Goal: Task Accomplishment & Management: Manage account settings

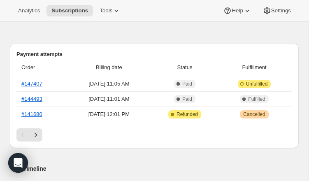
scroll to position [230, 0]
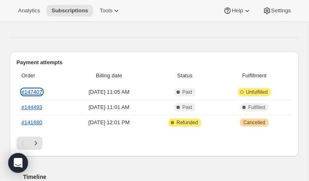
click at [36, 93] on link "#147407" at bounding box center [31, 92] width 21 height 6
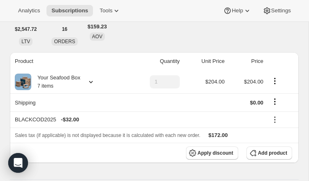
scroll to position [79, 0]
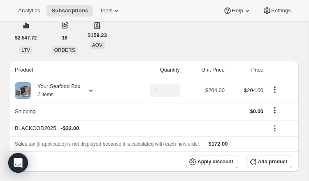
click at [94, 88] on icon at bounding box center [91, 90] width 8 height 8
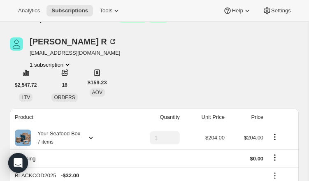
scroll to position [31, 0]
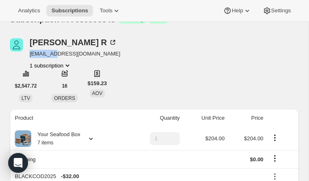
drag, startPoint x: 30, startPoint y: 54, endPoint x: 54, endPoint y: 54, distance: 24.2
click at [54, 54] on span "[EMAIL_ADDRESS][DOMAIN_NAME]" at bounding box center [75, 54] width 90 height 8
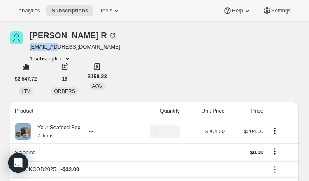
scroll to position [39, 0]
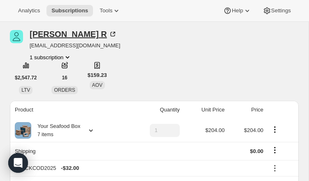
click at [110, 35] on icon at bounding box center [112, 34] width 5 height 5
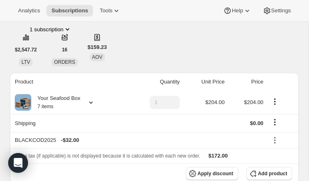
scroll to position [58, 0]
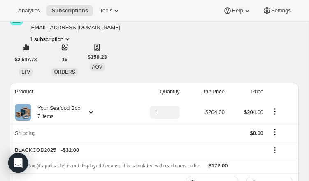
click at [91, 112] on icon at bounding box center [91, 112] width 4 height 2
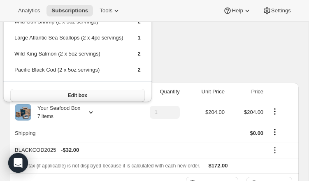
click at [117, 95] on button "Edit box" at bounding box center [77, 95] width 134 height 13
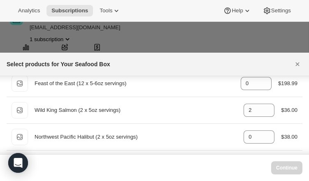
scroll to position [317, 0]
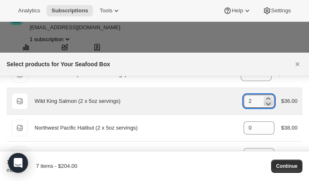
click at [266, 104] on icon ":rdv:" at bounding box center [268, 104] width 5 height 2
type input "1"
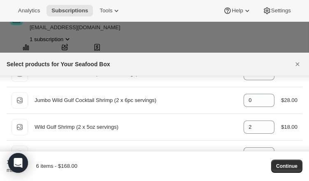
scroll to position [376, 0]
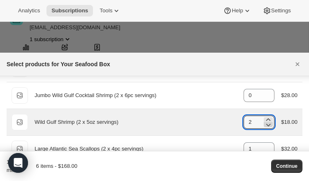
click at [267, 124] on icon ":rdv:" at bounding box center [268, 124] width 8 height 8
type input "1"
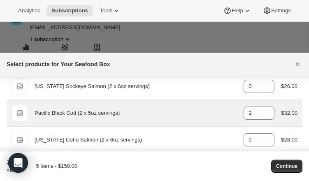
scroll to position [466, 0]
click at [267, 115] on icon ":rdv:" at bounding box center [268, 115] width 5 height 2
type input "1"
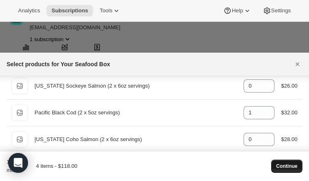
click at [292, 167] on span "Continue" at bounding box center [286, 166] width 21 height 7
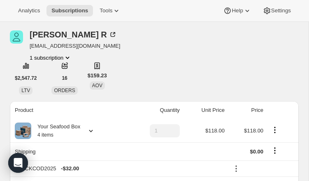
scroll to position [78, 0]
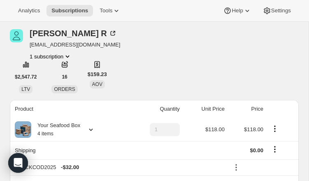
click at [91, 129] on icon at bounding box center [91, 129] width 8 height 8
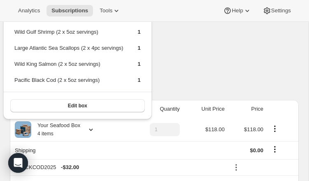
click at [191, 80] on div "Claire R cradkins4@gmail.com 1 subscription $2,547.72 LTV 16 ORDERS $159.23 AOV" at bounding box center [154, 61] width 288 height 64
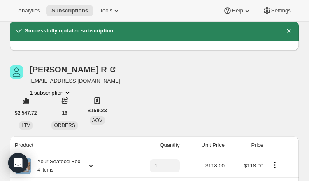
scroll to position [39, 0]
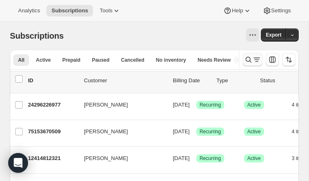
click at [248, 58] on icon "Search and filter results" at bounding box center [248, 59] width 8 height 8
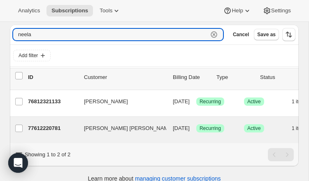
scroll to position [0, 1]
type input "neela"
click at [57, 128] on p "77612220781" at bounding box center [51, 128] width 49 height 8
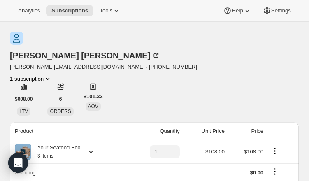
scroll to position [38, 0]
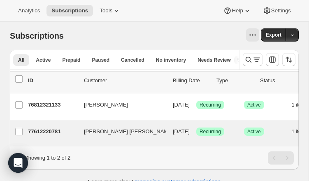
click at [47, 130] on p "77612220781" at bounding box center [52, 131] width 49 height 8
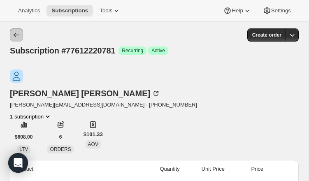
click at [13, 35] on icon "Subscriptions" at bounding box center [16, 35] width 8 height 8
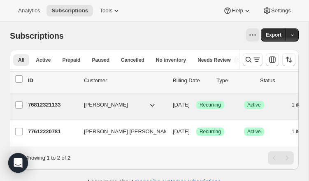
click at [46, 106] on p "76812321133" at bounding box center [52, 105] width 49 height 8
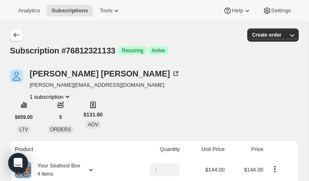
click at [15, 35] on icon "Subscriptions" at bounding box center [16, 35] width 8 height 8
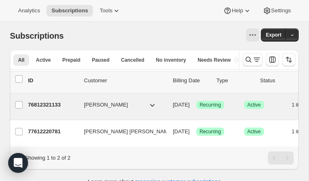
click at [53, 104] on p "76812321133" at bounding box center [52, 105] width 49 height 8
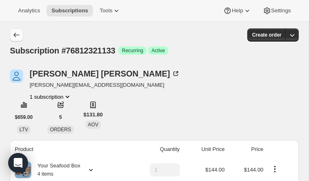
click at [12, 34] on icon "Subscriptions" at bounding box center [16, 35] width 8 height 8
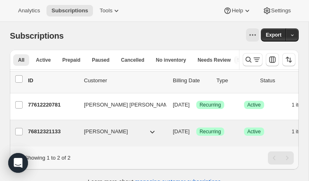
click at [57, 130] on p "76812321133" at bounding box center [52, 131] width 49 height 8
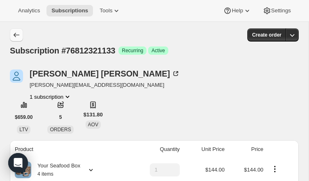
click at [18, 34] on icon "Subscriptions" at bounding box center [16, 35] width 8 height 8
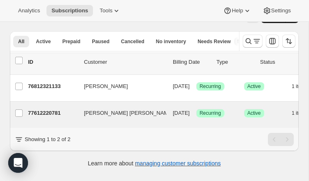
scroll to position [22, 0]
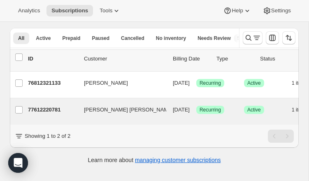
click at [50, 108] on p "77612220781" at bounding box center [52, 110] width 49 height 8
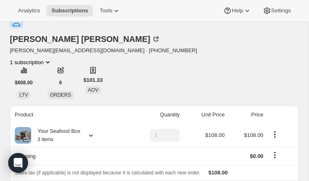
scroll to position [55, 0]
click at [88, 131] on div at bounding box center [89, 135] width 12 height 8
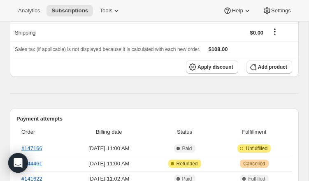
scroll to position [182, 0]
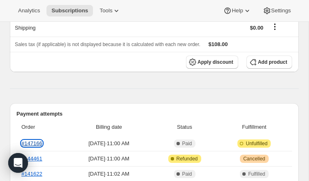
click at [38, 140] on link "#147166" at bounding box center [31, 143] width 21 height 6
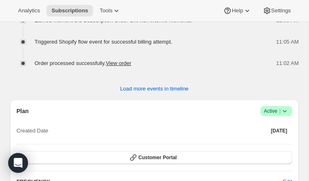
scroll to position [744, 0]
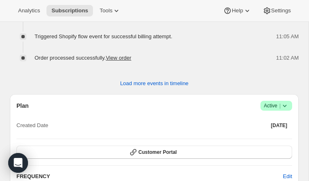
click at [286, 101] on icon at bounding box center [284, 105] width 8 height 8
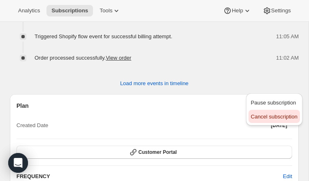
click at [271, 116] on span "Cancel subscription" at bounding box center [274, 116] width 46 height 6
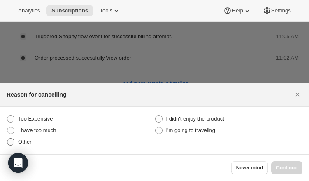
click at [14, 138] on span ":r1jd:" at bounding box center [10, 141] width 7 height 7
click at [7, 138] on input "Other" at bounding box center [7, 138] width 0 height 0
radio input "true"
click at [287, 168] on span "Continue" at bounding box center [286, 167] width 21 height 7
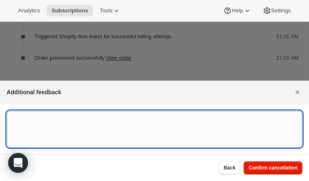
click at [39, 136] on textarea ":r1jd:" at bounding box center [154, 129] width 295 height 37
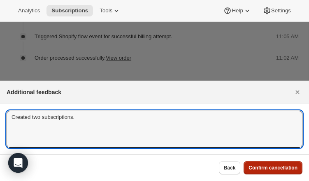
type textarea "Created two subscriptions."
click at [262, 165] on span "Confirm cancellation" at bounding box center [272, 167] width 49 height 7
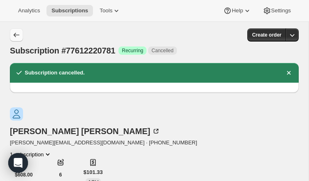
click at [16, 36] on icon "Subscriptions" at bounding box center [16, 35] width 8 height 8
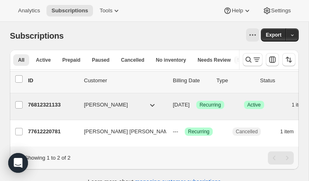
click at [57, 102] on p "76812321133" at bounding box center [52, 105] width 49 height 8
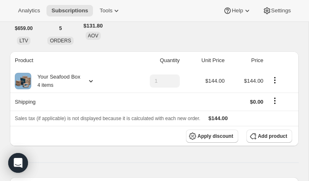
scroll to position [97, 0]
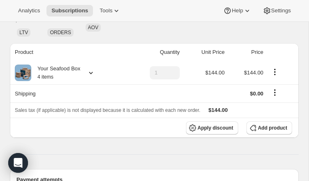
click at [89, 73] on icon at bounding box center [91, 73] width 8 height 8
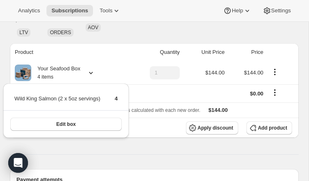
click at [125, 52] on th "Product" at bounding box center [68, 52] width 116 height 18
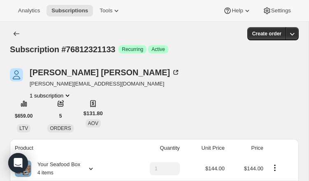
scroll to position [0, 0]
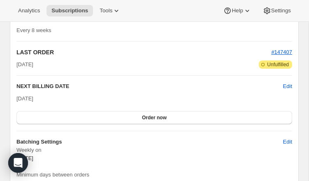
scroll to position [836, 0]
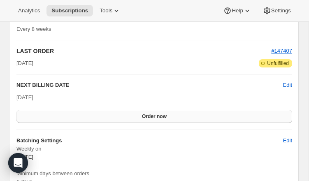
click at [217, 118] on button "Order now" at bounding box center [153, 116] width 275 height 13
drag, startPoint x: 149, startPoint y: 115, endPoint x: 153, endPoint y: 118, distance: 5.3
click at [153, 118] on span "Click to confirm" at bounding box center [154, 116] width 37 height 7
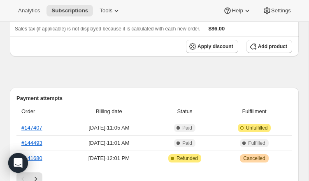
scroll to position [198, 0]
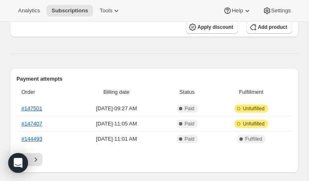
scroll to position [222, 0]
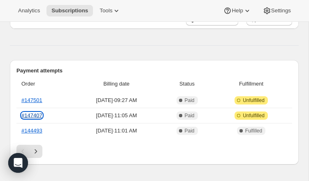
click at [36, 115] on link "#147407" at bounding box center [31, 115] width 21 height 6
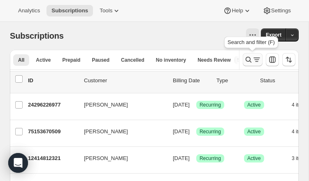
click at [255, 58] on icon "Search and filter results" at bounding box center [256, 59] width 8 height 8
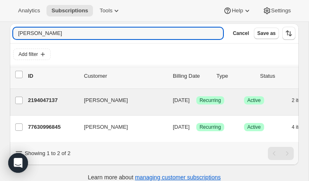
scroll to position [35, 0]
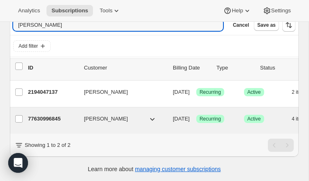
type input "adkins"
click at [50, 117] on p "77630996845" at bounding box center [52, 119] width 49 height 8
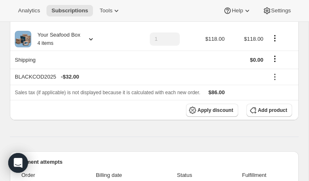
scroll to position [125, 0]
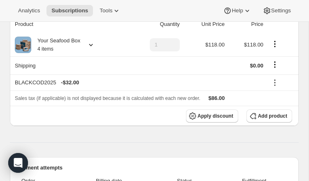
click at [93, 43] on icon at bounding box center [91, 45] width 8 height 8
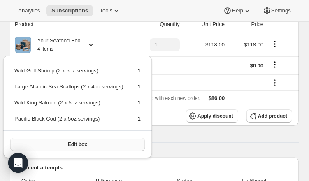
click at [120, 145] on button "Edit box" at bounding box center [77, 144] width 134 height 13
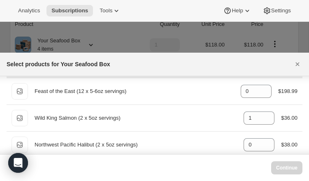
scroll to position [323, 0]
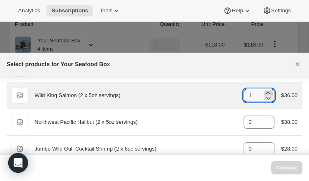
click at [269, 92] on icon ":re6:" at bounding box center [268, 93] width 8 height 8
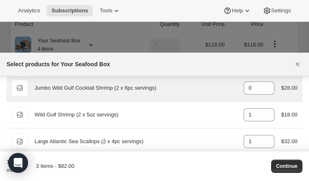
scroll to position [387, 0]
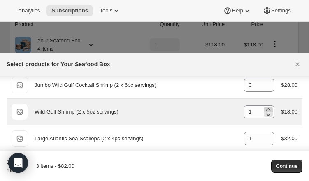
type input "0"
click at [269, 108] on icon ":re6:" at bounding box center [268, 109] width 8 height 8
type input "2"
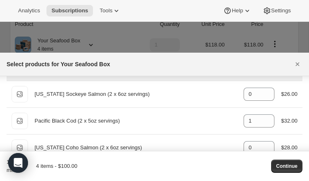
scroll to position [472, 0]
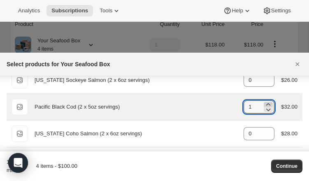
click at [267, 104] on icon ":re6:" at bounding box center [268, 104] width 8 height 8
type input "2"
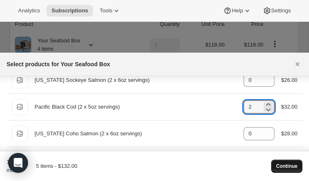
click at [286, 166] on span "Continue" at bounding box center [286, 166] width 21 height 7
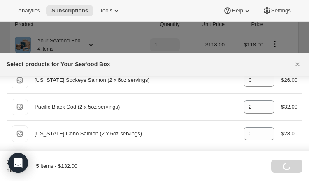
scroll to position [125, 0]
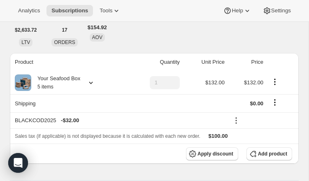
click at [90, 82] on icon at bounding box center [91, 82] width 8 height 8
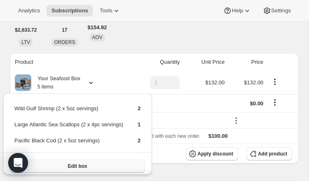
click at [120, 162] on button "Edit box" at bounding box center [77, 165] width 134 height 13
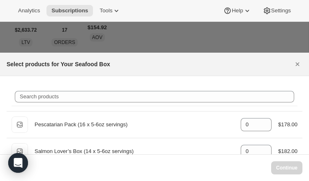
click at [297, 62] on icon "Close" at bounding box center [297, 64] width 8 height 8
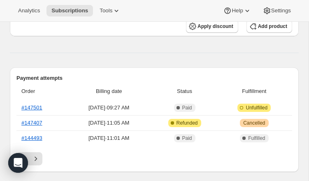
scroll to position [277, 0]
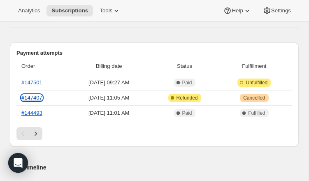
click at [38, 97] on link "#147407" at bounding box center [31, 98] width 21 height 6
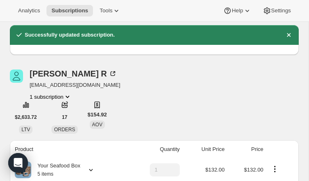
scroll to position [0, 0]
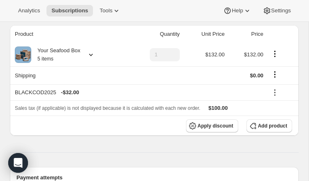
scroll to position [130, 0]
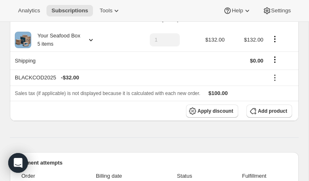
click at [93, 40] on icon at bounding box center [91, 40] width 4 height 2
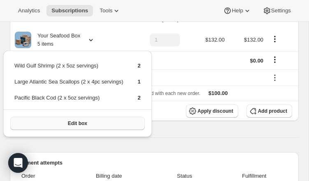
click at [123, 125] on button "Edit box" at bounding box center [77, 123] width 134 height 13
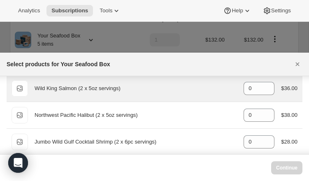
scroll to position [320, 0]
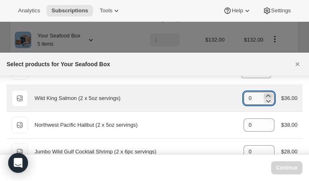
click at [267, 95] on icon ":rdq:" at bounding box center [268, 96] width 8 height 8
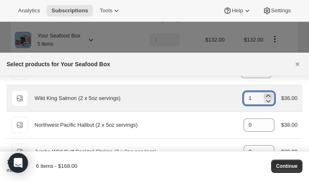
click at [267, 95] on icon ":rdq:" at bounding box center [268, 96] width 8 height 8
type input "2"
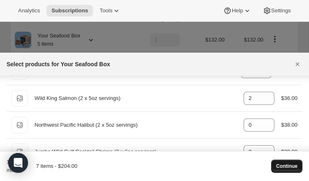
click at [288, 165] on span "Continue" at bounding box center [286, 166] width 21 height 7
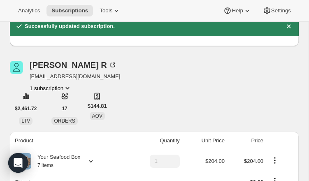
scroll to position [0, 0]
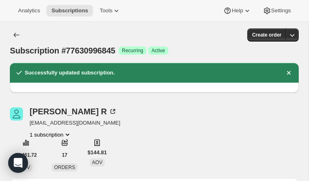
click at [61, 124] on span "cradkins4@gmail.com" at bounding box center [75, 123] width 90 height 8
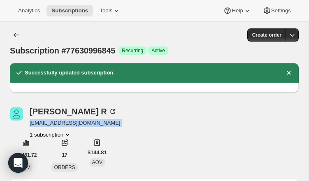
click at [61, 124] on span "cradkins4@gmail.com" at bounding box center [75, 123] width 90 height 8
copy span "cradkins4@gmail.com"
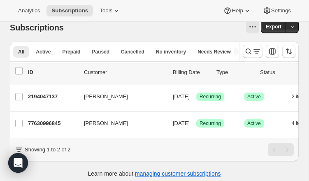
scroll to position [12, 0]
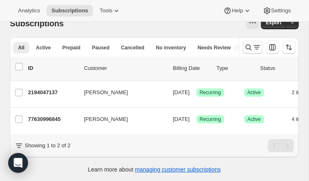
click at [251, 50] on icon "Search and filter results" at bounding box center [248, 47] width 6 height 6
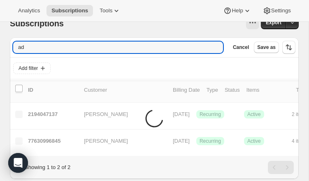
type input "a"
type input "k"
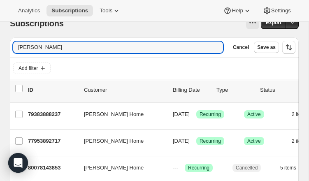
scroll to position [36, 0]
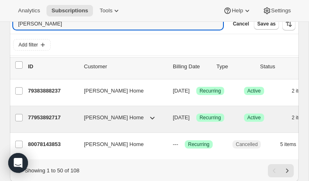
type input "[PERSON_NAME]"
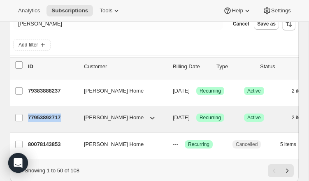
click at [45, 119] on p "77953892717" at bounding box center [52, 117] width 49 height 8
click at [48, 118] on p "77953892717" at bounding box center [52, 117] width 49 height 8
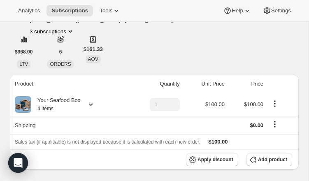
scroll to position [67, 0]
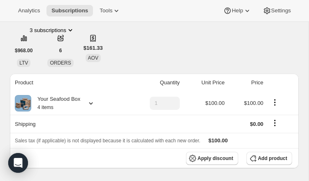
click at [90, 105] on icon at bounding box center [91, 103] width 8 height 8
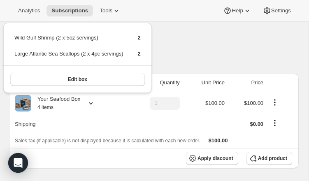
click at [211, 44] on div "[PERSON_NAME] Home [EMAIL_ADDRESS][DOMAIN_NAME] · [PHONE_NUMBER] 3 subscription…" at bounding box center [154, 35] width 288 height 64
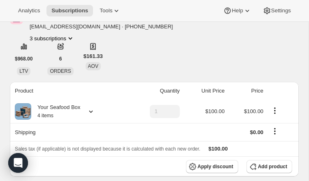
scroll to position [58, 0]
click at [70, 38] on icon "Product actions" at bounding box center [70, 38] width 8 height 8
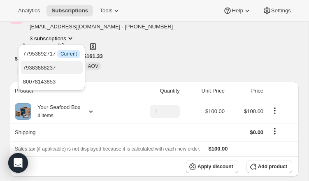
click at [53, 68] on span "79383888237" at bounding box center [39, 68] width 33 height 6
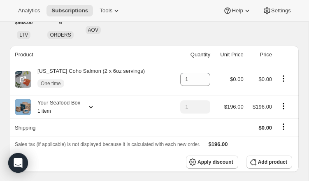
scroll to position [95, 0]
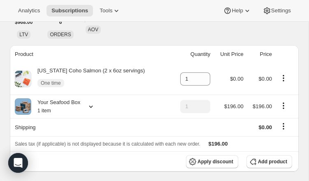
click at [90, 108] on icon at bounding box center [91, 106] width 8 height 8
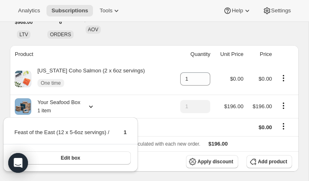
click at [144, 54] on th "Product" at bounding box center [90, 54] width 161 height 18
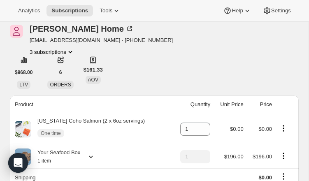
scroll to position [46, 0]
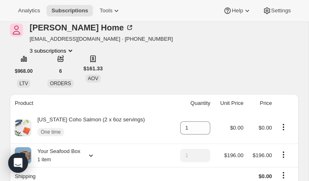
click at [73, 51] on icon "Product actions" at bounding box center [70, 50] width 8 height 8
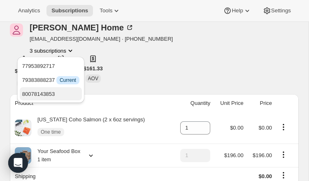
click at [61, 92] on span "80078143853" at bounding box center [50, 94] width 57 height 8
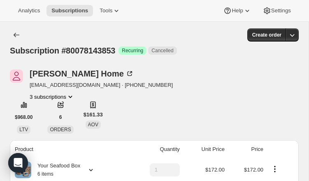
click at [71, 97] on icon "Product actions" at bounding box center [70, 96] width 8 height 8
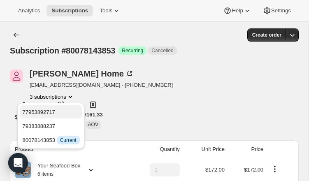
click at [51, 114] on span "77953892717" at bounding box center [38, 112] width 33 height 6
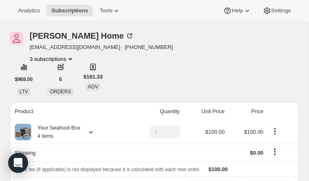
scroll to position [38, 0]
click at [92, 131] on icon at bounding box center [91, 132] width 8 height 8
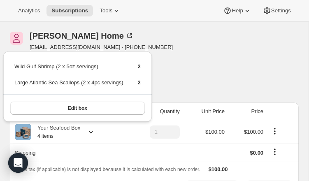
click at [184, 92] on div "[PERSON_NAME] Home [EMAIL_ADDRESS][DOMAIN_NAME] · [PHONE_NUMBER] 3 subscription…" at bounding box center [154, 64] width 288 height 64
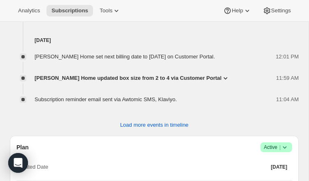
scroll to position [798, 0]
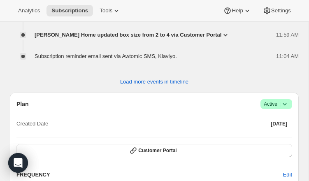
click at [283, 103] on icon at bounding box center [284, 104] width 8 height 8
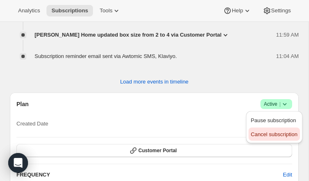
click at [280, 134] on span "Cancel subscription" at bounding box center [274, 134] width 46 height 6
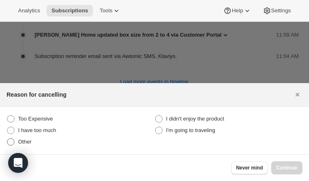
click at [12, 140] on span ":rjd:" at bounding box center [10, 141] width 7 height 7
click at [7, 138] on input "Other" at bounding box center [7, 138] width 0 height 0
radio input "true"
click at [290, 167] on span "Continue" at bounding box center [286, 167] width 21 height 7
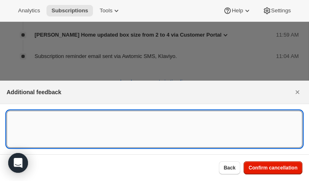
click at [50, 122] on textarea ":rjd:" at bounding box center [154, 129] width 295 height 37
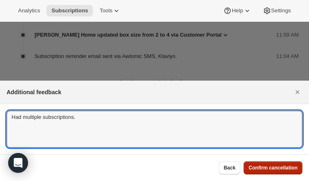
type textarea "Had multiple subscriptions."
click at [270, 169] on span "Confirm cancellation" at bounding box center [272, 167] width 49 height 7
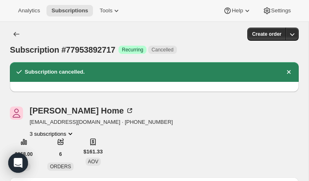
scroll to position [0, 0]
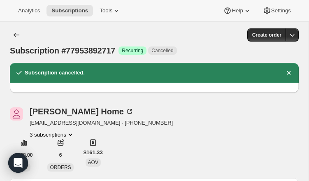
click at [18, 41] on div "Subscription #77953892717 Success Recurring Cancelled Create order" at bounding box center [154, 42] width 288 height 28
click at [16, 39] on icon "Subscriptions" at bounding box center [16, 35] width 8 height 8
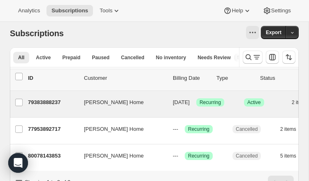
scroll to position [3, 0]
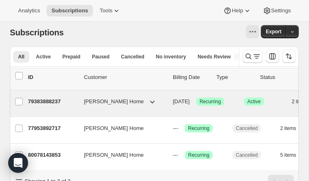
click at [55, 102] on p "79383888237" at bounding box center [52, 101] width 49 height 8
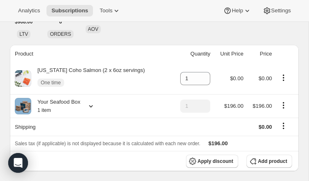
scroll to position [96, 0]
click at [90, 106] on icon at bounding box center [91, 105] width 8 height 8
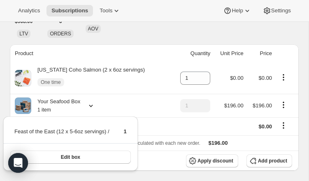
click at [150, 53] on th "Product" at bounding box center [90, 53] width 161 height 18
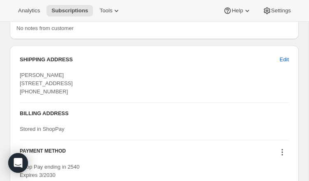
scroll to position [950, 0]
